Goal: Find specific page/section: Find specific page/section

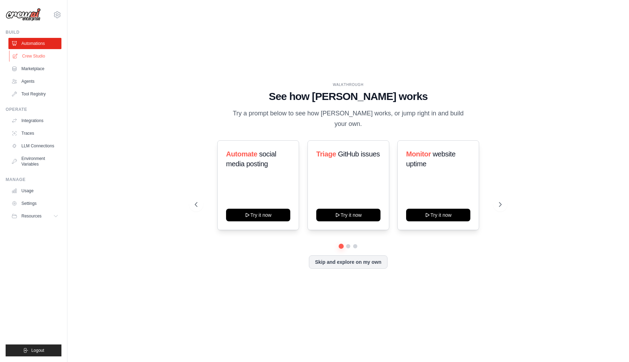
click at [46, 55] on link "Crew Studio" at bounding box center [35, 56] width 53 height 11
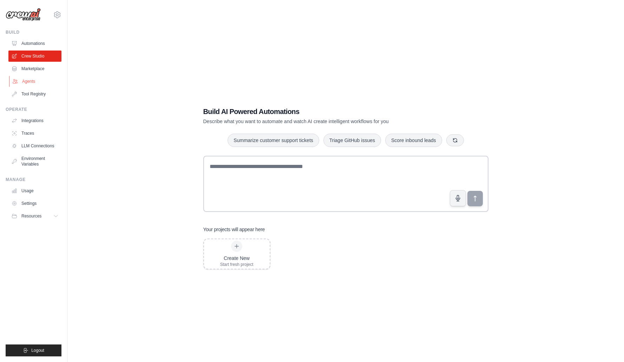
click at [28, 82] on link "Agents" at bounding box center [35, 81] width 53 height 11
